Goal: Task Accomplishment & Management: Use online tool/utility

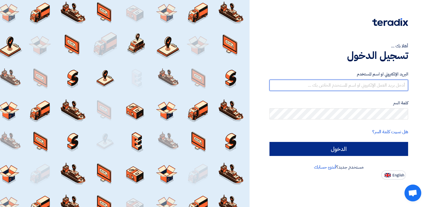
type input "[EMAIL_ADDRESS][DOMAIN_NAME]"
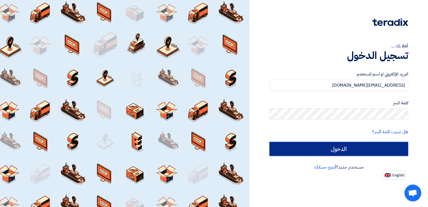
click at [341, 145] on input "الدخول" at bounding box center [338, 149] width 139 height 14
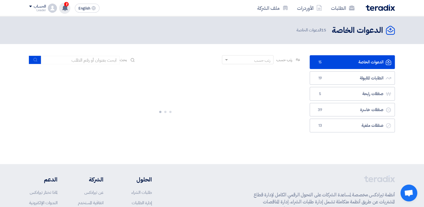
click at [67, 6] on use at bounding box center [65, 8] width 6 height 6
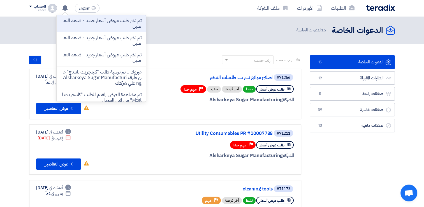
click at [209, 21] on header "الدعوات الخاصة الدعوات الخاصة 15 الدعوات الخاصة" at bounding box center [212, 30] width 424 height 28
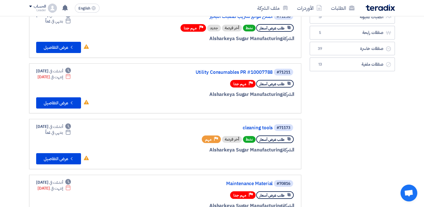
scroll to position [65, 0]
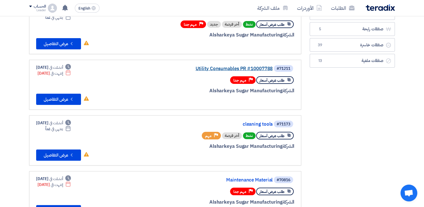
click at [243, 67] on link "Utility Consumables PR #10007788" at bounding box center [216, 68] width 112 height 5
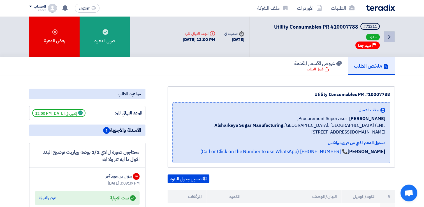
click at [390, 33] on icon "Back" at bounding box center [389, 36] width 7 height 7
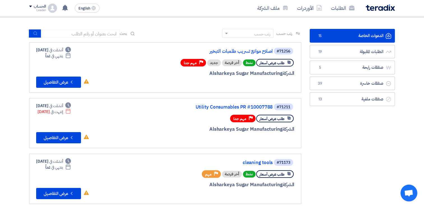
scroll to position [45, 0]
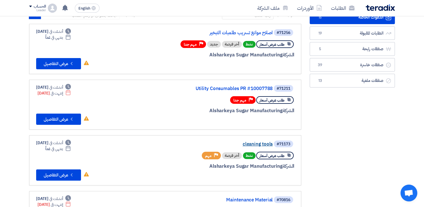
click at [260, 143] on link "cleaning tools" at bounding box center [216, 143] width 112 height 5
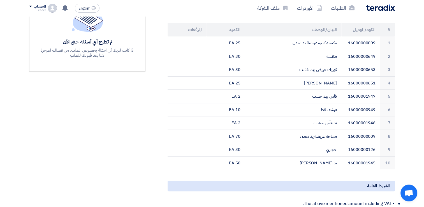
scroll to position [165, 0]
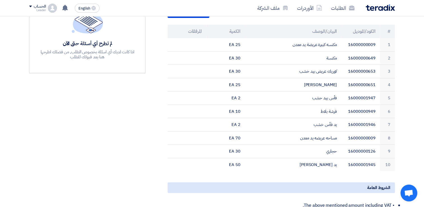
click at [420, 82] on section "cleaning tools بيانات العميل [PERSON_NAME] Purchasing Manager, Alsharkeya Sugar…" at bounding box center [212, 148] width 424 height 477
drag, startPoint x: 420, startPoint y: 82, endPoint x: 422, endPoint y: 74, distance: 7.4
click at [422, 74] on section "cleaning tools بيانات العميل [PERSON_NAME] Purchasing Manager, Alsharkeya Sugar…" at bounding box center [212, 148] width 424 height 477
drag, startPoint x: 422, startPoint y: 74, endPoint x: 428, endPoint y: 74, distance: 6.2
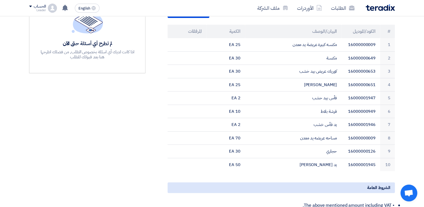
click at [424, 74] on html "الطلبات الأوردرات ملف الشركة English EN تم نشر طلب عروض أسعار جديد - شاهد التفا…" at bounding box center [212, 175] width 424 height 681
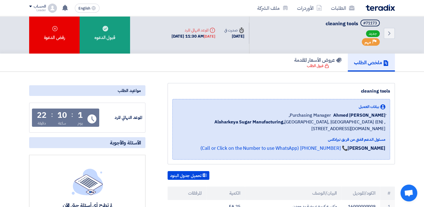
scroll to position [0, 0]
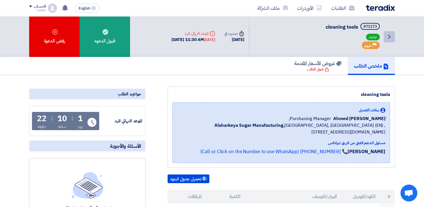
drag, startPoint x: 395, startPoint y: 41, endPoint x: 391, endPoint y: 38, distance: 5.3
click at [391, 38] on div "Back #71173 cleaning tools جديد Priority مهم Time صدرت في [DATE]" at bounding box center [212, 36] width 374 height 41
click at [391, 38] on icon "Back" at bounding box center [389, 36] width 7 height 7
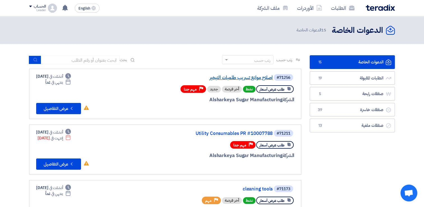
click at [260, 77] on link "اصلاح موانع تسريب طلمبات التبخير" at bounding box center [216, 77] width 112 height 5
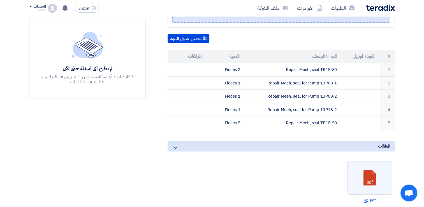
scroll to position [150, 0]
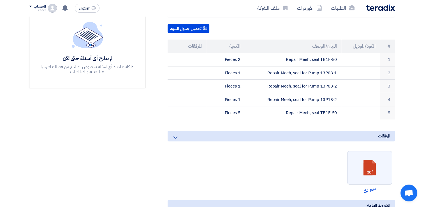
drag, startPoint x: 420, startPoint y: 66, endPoint x: 420, endPoint y: 76, distance: 10.4
click at [420, 76] on section "اصلاح موانع تسريب طلمبات التبخير بيانات العميل [PERSON_NAME] Purchasing Manager…" at bounding box center [212, 165] width 424 height 480
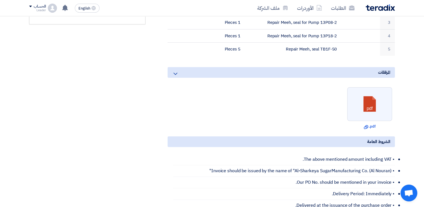
scroll to position [210, 0]
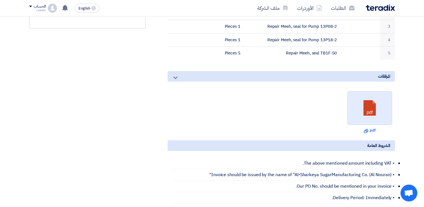
click at [386, 98] on link at bounding box center [369, 108] width 45 height 34
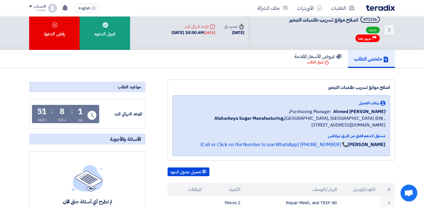
scroll to position [0, 0]
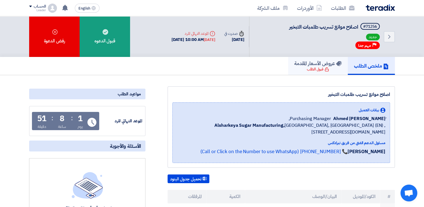
click at [325, 60] on h5 "عروض الأسعار المقدمة" at bounding box center [317, 63] width 47 height 6
click at [314, 66] on div "قبول الطلب" at bounding box center [318, 69] width 22 height 6
